Goal: Task Accomplishment & Management: Use online tool/utility

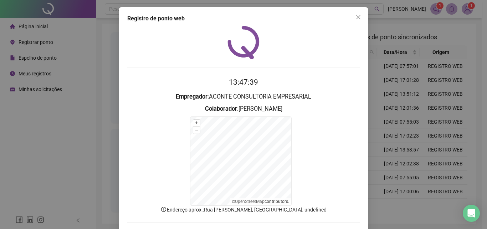
scroll to position [32, 0]
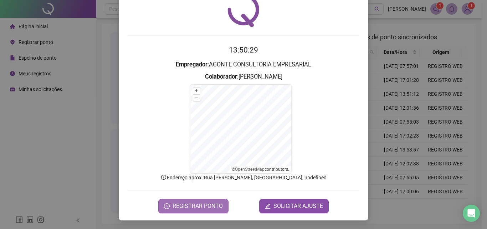
click at [206, 208] on span "REGISTRAR PONTO" at bounding box center [198, 206] width 50 height 9
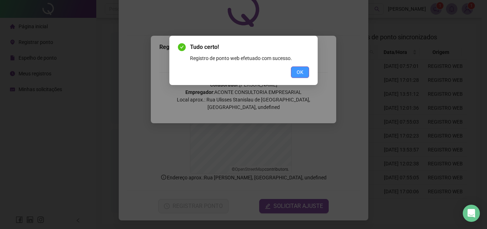
click at [304, 67] on button "OK" at bounding box center [300, 71] width 18 height 11
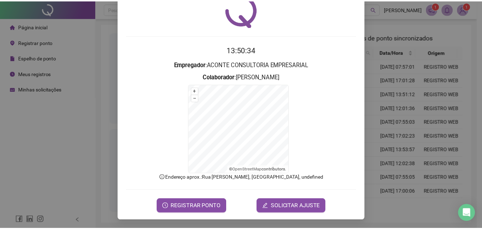
scroll to position [0, 0]
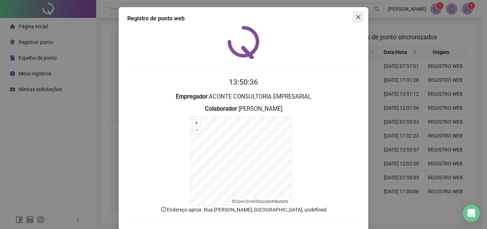
click at [359, 16] on span "Close" at bounding box center [358, 17] width 11 height 6
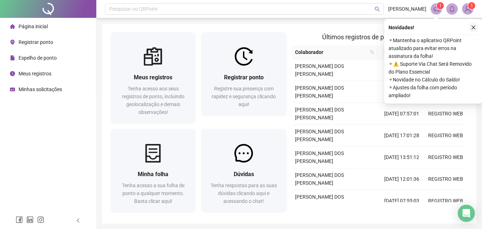
click at [472, 28] on icon "close" at bounding box center [473, 27] width 5 height 5
